Goal: Find specific page/section: Find specific page/section

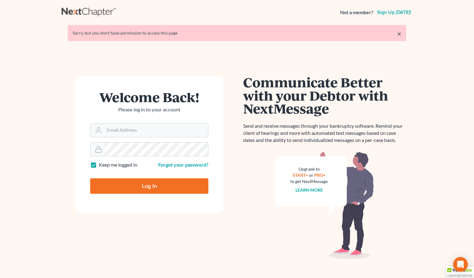
type input "[EMAIL_ADDRESS][DOMAIN_NAME]"
click at [163, 189] on input "Log In" at bounding box center [149, 185] width 118 height 15
type input "Thinking..."
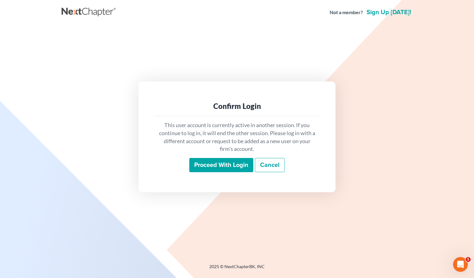
click at [210, 164] on input "Proceed with login" at bounding box center [221, 165] width 64 height 14
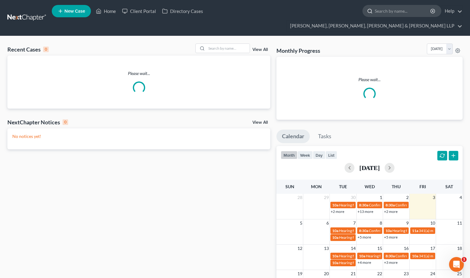
click at [375, 11] on input "search" at bounding box center [403, 10] width 56 height 11
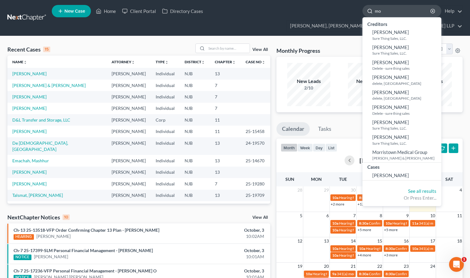
type input "m"
click at [375, 14] on input "[PERSON_NAME]" at bounding box center [403, 10] width 56 height 11
type input "[PERSON_NAME]"
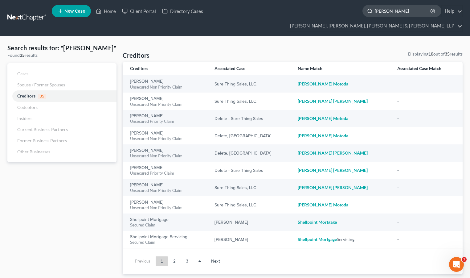
click at [375, 12] on input "shannon morris" at bounding box center [403, 10] width 56 height 11
click at [107, 16] on link "Home" at bounding box center [106, 11] width 26 height 11
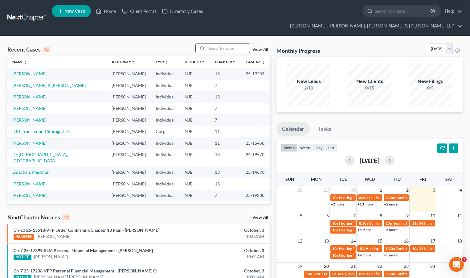
click at [227, 44] on input "search" at bounding box center [227, 48] width 43 height 9
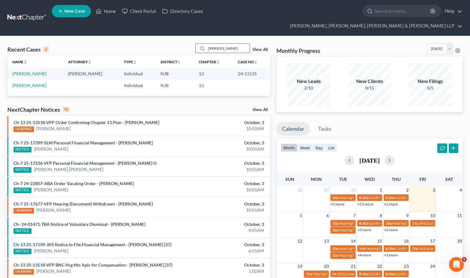
type input "[PERSON_NAME]"
click at [34, 71] on link "Morris, Shannon" at bounding box center [29, 73] width 34 height 5
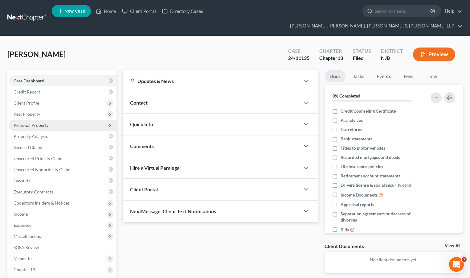
click at [45, 120] on span "Personal Property" at bounding box center [63, 125] width 108 height 11
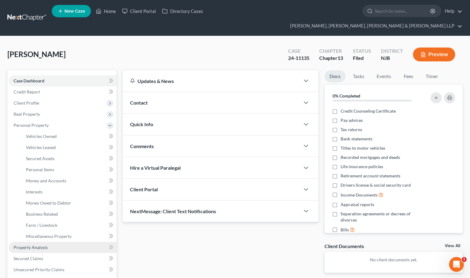
click at [41, 242] on link "Property Analysis" at bounding box center [63, 247] width 108 height 11
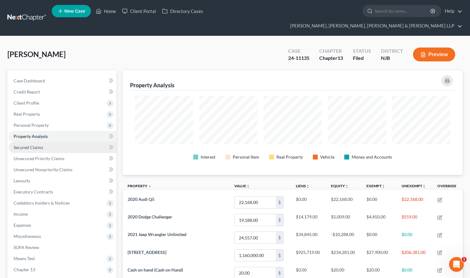
click at [34, 142] on link "Secured Claims" at bounding box center [63, 147] width 108 height 11
